Goal: Browse casually

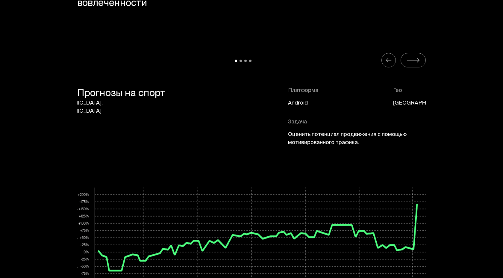
scroll to position [2671, 0]
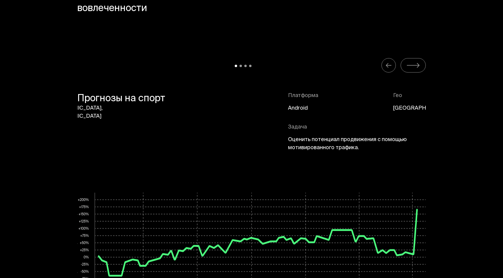
click at [415, 67] on icon "Carousel Navigation" at bounding box center [413, 65] width 14 height 7
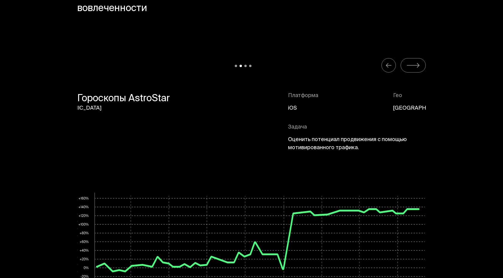
click at [415, 67] on icon "Carousel Navigation" at bounding box center [413, 65] width 14 height 7
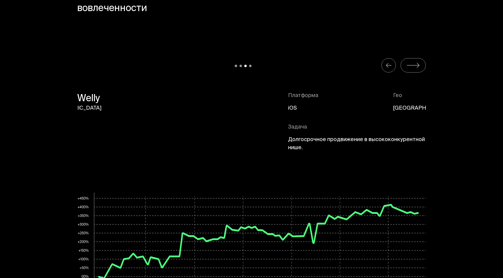
click at [415, 67] on icon "Carousel Navigation" at bounding box center [413, 65] width 14 height 7
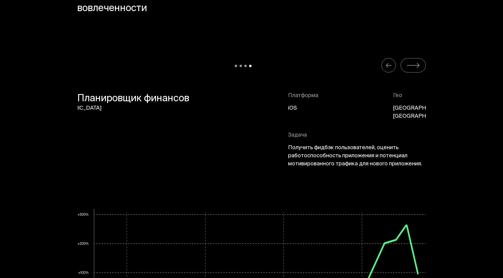
click at [415, 67] on icon "Carousel Navigation" at bounding box center [413, 65] width 14 height 7
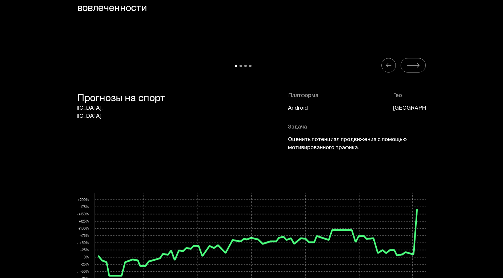
click at [414, 62] on icon "Carousel Navigation" at bounding box center [413, 65] width 14 height 7
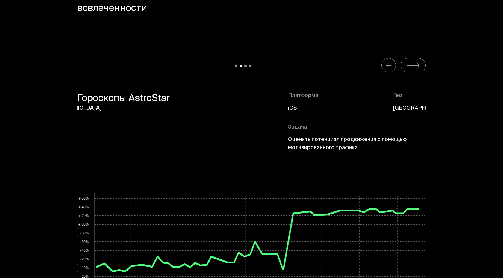
click at [401, 57] on section "Органические пользователи из поиска отличаются высоким уровнем вовлеченности Лю…" at bounding box center [251, 184] width 479 height 529
click at [404, 60] on button "Carousel Navigation" at bounding box center [413, 65] width 25 height 14
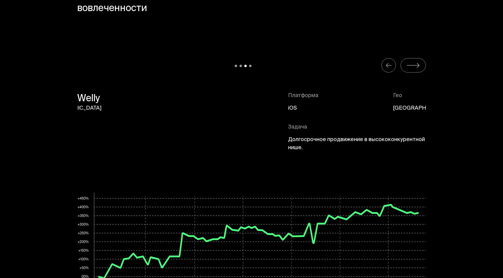
click at [404, 60] on button "Carousel Navigation" at bounding box center [413, 65] width 25 height 14
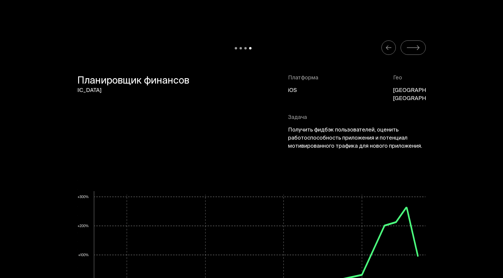
scroll to position [2692, 0]
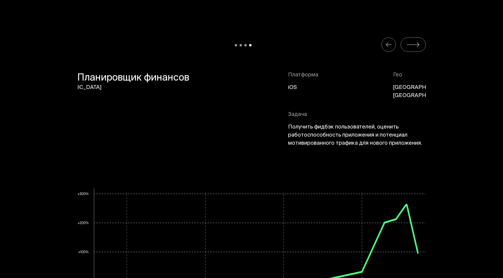
click at [390, 45] on icon "Carousel Navigation" at bounding box center [388, 44] width 7 height 7
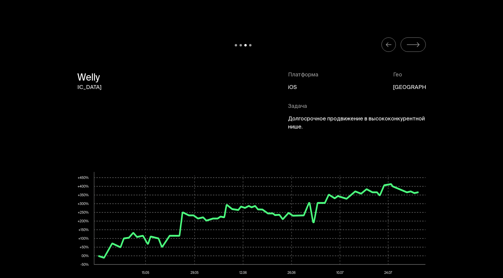
click at [390, 45] on icon "Carousel Navigation" at bounding box center [388, 44] width 7 height 7
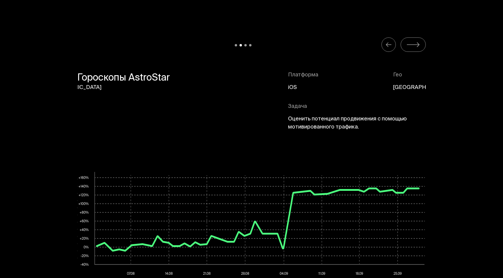
click at [390, 45] on icon "Carousel Navigation" at bounding box center [388, 44] width 7 height 7
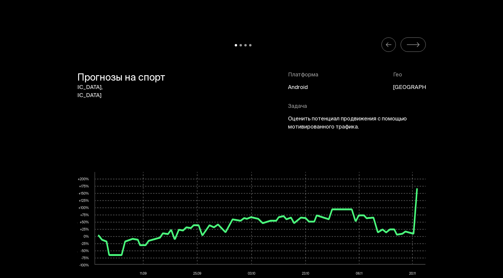
click at [390, 45] on icon "Carousel Navigation" at bounding box center [388, 44] width 7 height 7
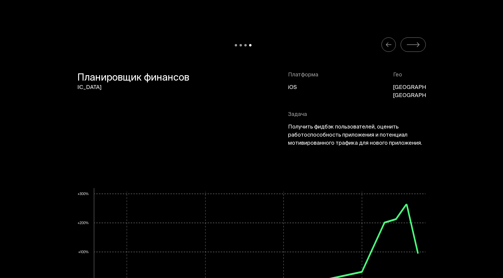
click at [423, 47] on button "Carousel Navigation" at bounding box center [413, 44] width 25 height 14
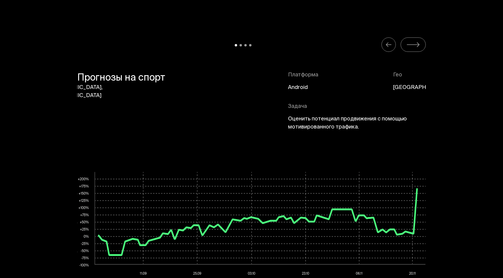
click at [389, 48] on icon "Carousel Navigation" at bounding box center [388, 44] width 7 height 7
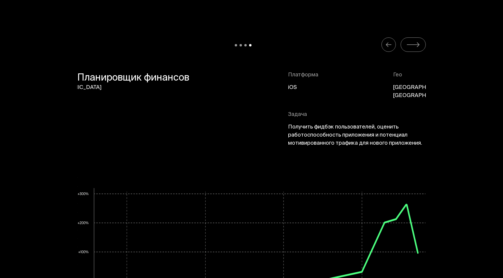
click at [413, 47] on icon "Carousel Navigation" at bounding box center [413, 44] width 14 height 7
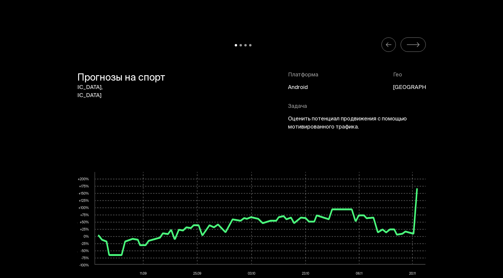
click at [393, 47] on button "Carousel Navigation" at bounding box center [388, 44] width 14 height 14
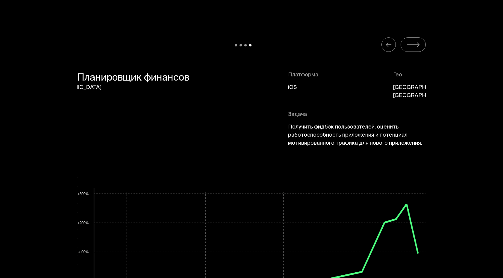
click at [413, 47] on icon "Carousel Navigation" at bounding box center [413, 44] width 14 height 7
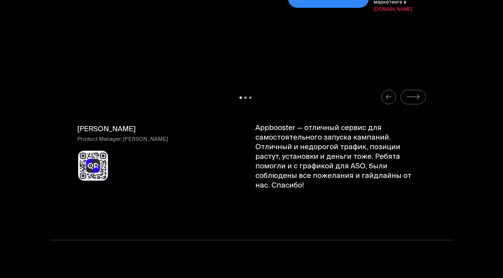
scroll to position [6110, 0]
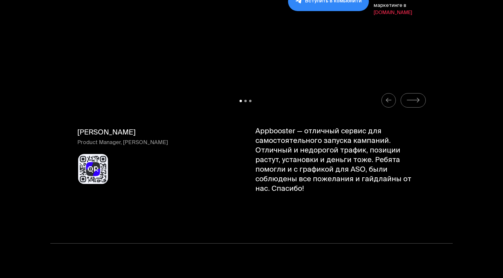
click at [414, 96] on icon "Carousel Navigation" at bounding box center [413, 99] width 14 height 7
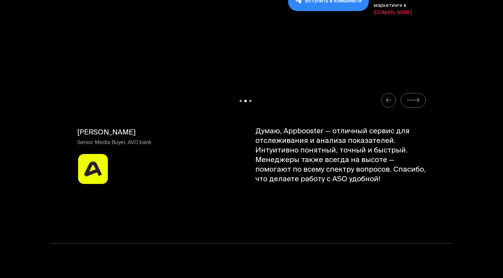
click at [414, 96] on icon "Carousel Navigation" at bounding box center [413, 99] width 14 height 7
